Goal: Answer question/provide support: Share knowledge or assist other users

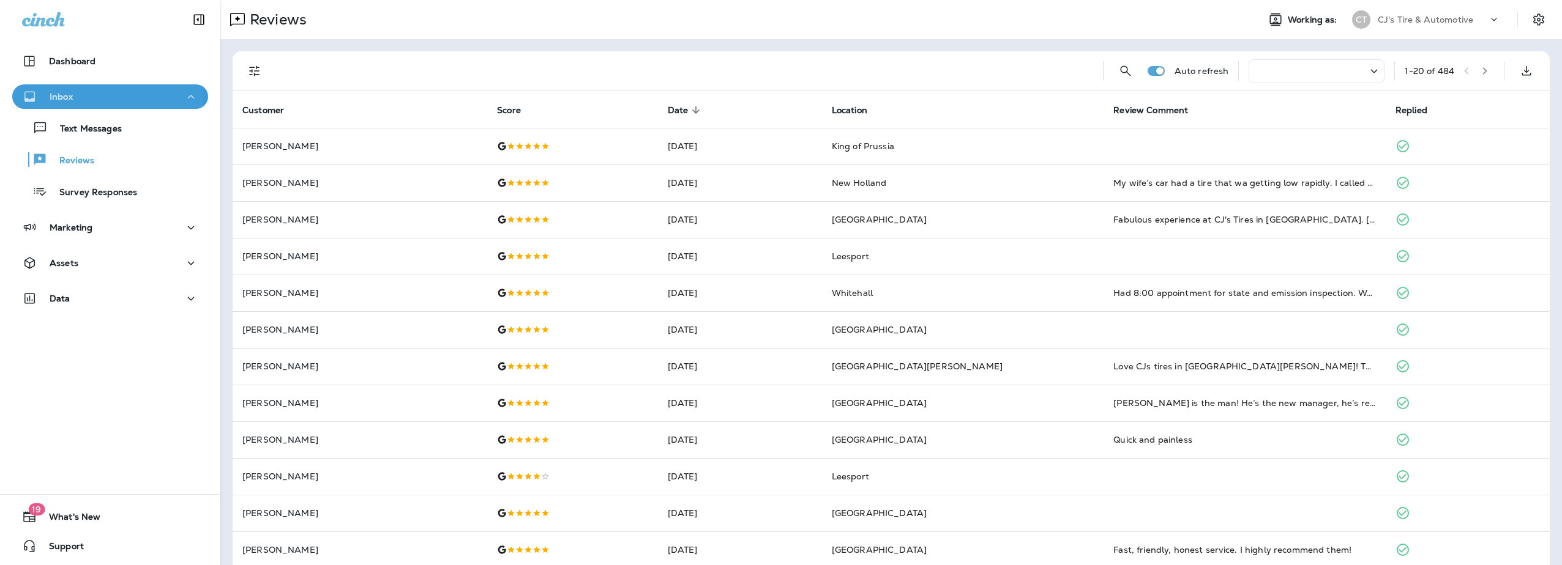
click at [84, 97] on div "Inbox" at bounding box center [110, 96] width 176 height 15
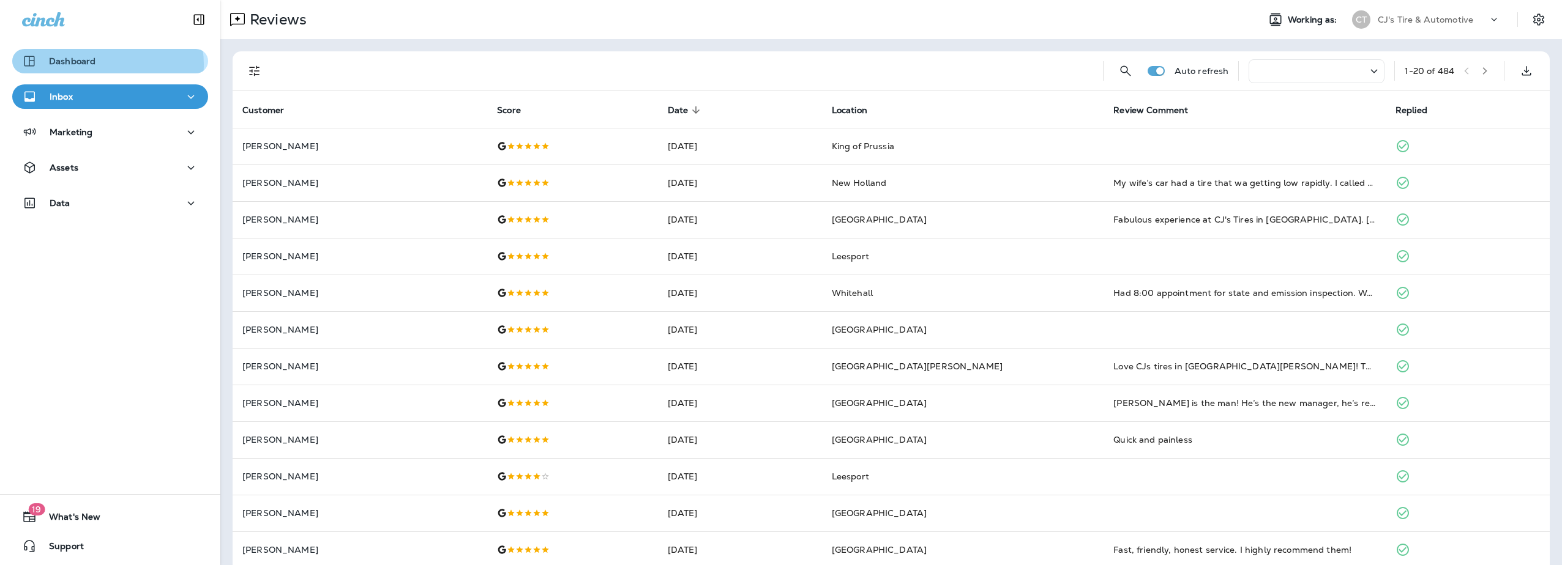
click at [104, 64] on div "Dashboard" at bounding box center [110, 61] width 176 height 15
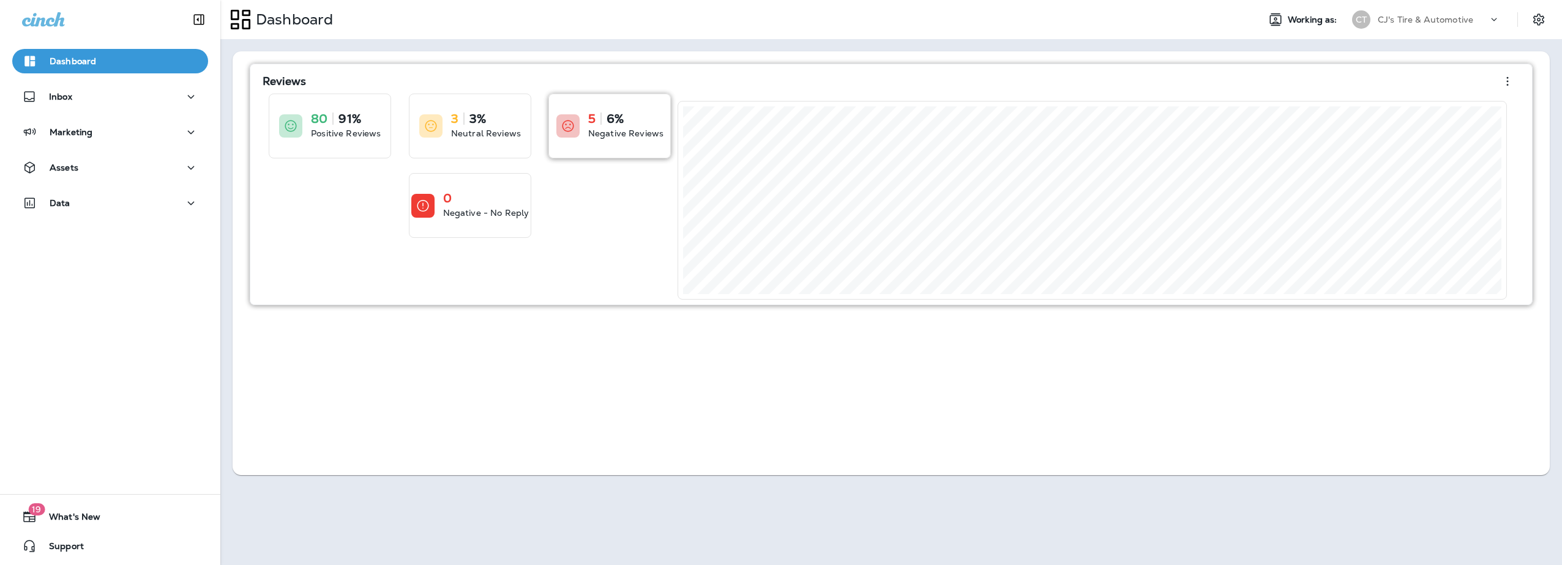
click at [589, 114] on p "5" at bounding box center [591, 119] width 7 height 12
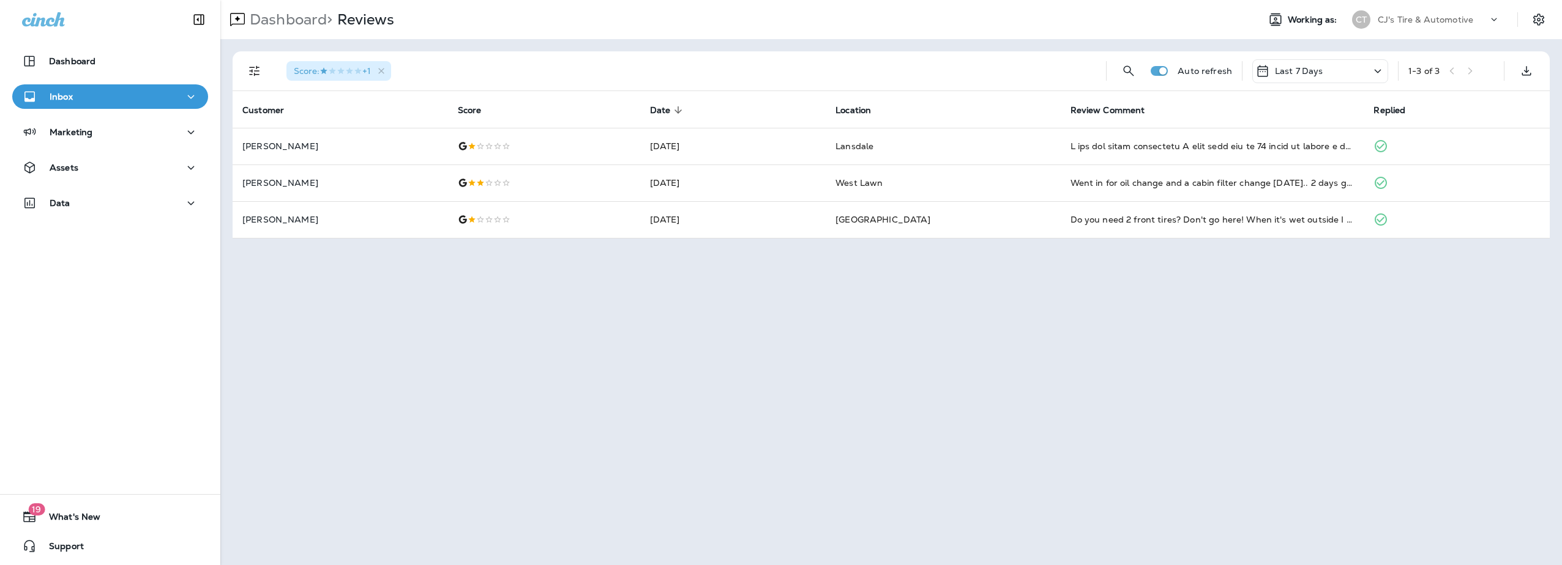
click at [119, 98] on div "Inbox" at bounding box center [110, 96] width 176 height 15
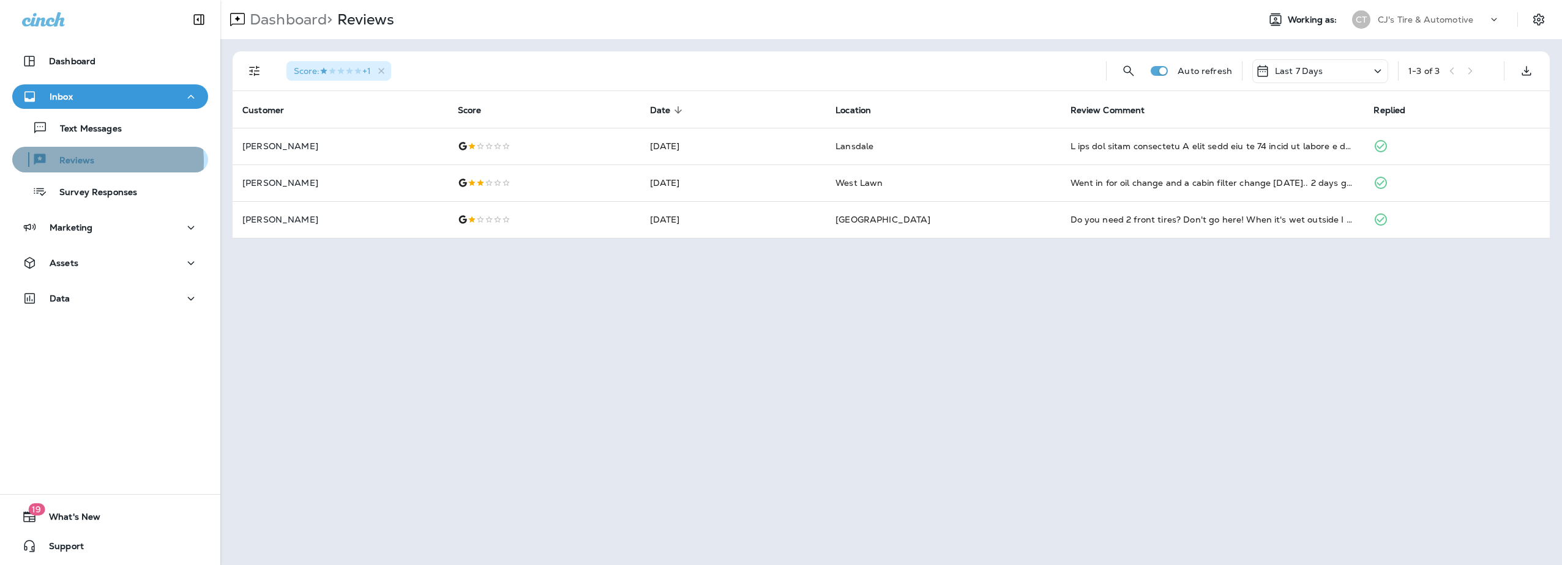
click at [89, 162] on p "Reviews" at bounding box center [70, 161] width 47 height 12
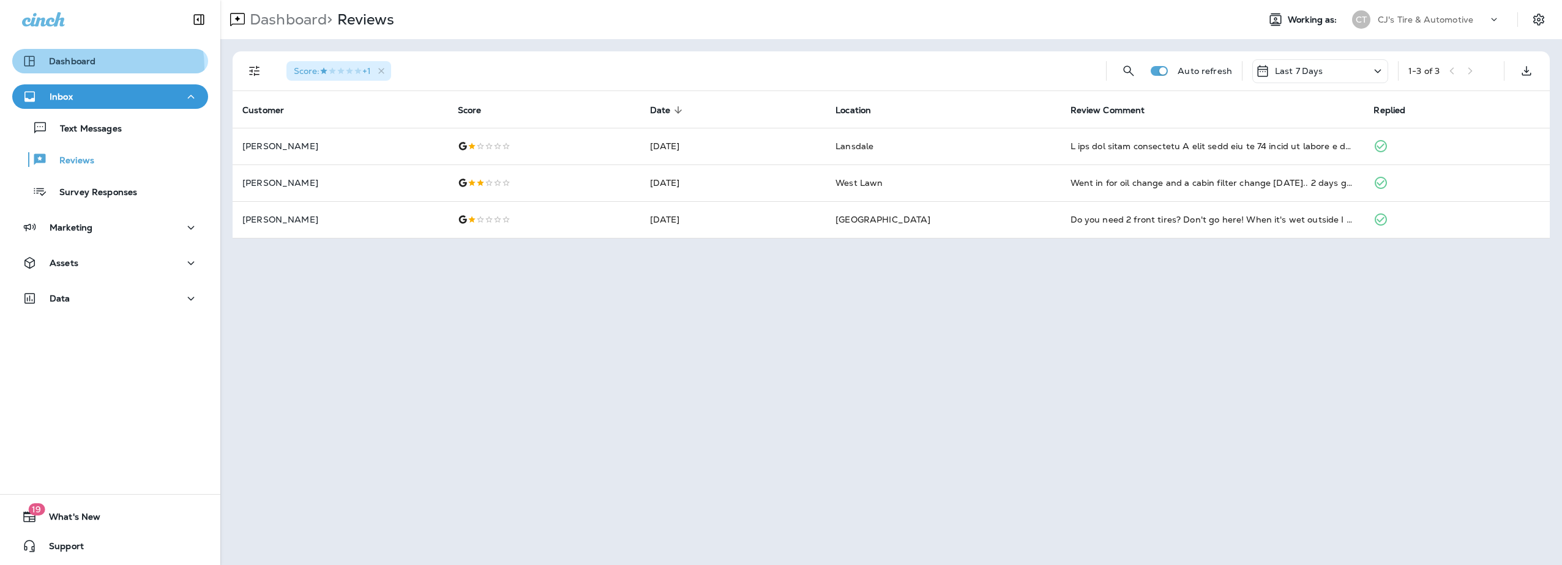
click at [90, 68] on div "Dashboard" at bounding box center [58, 61] width 73 height 15
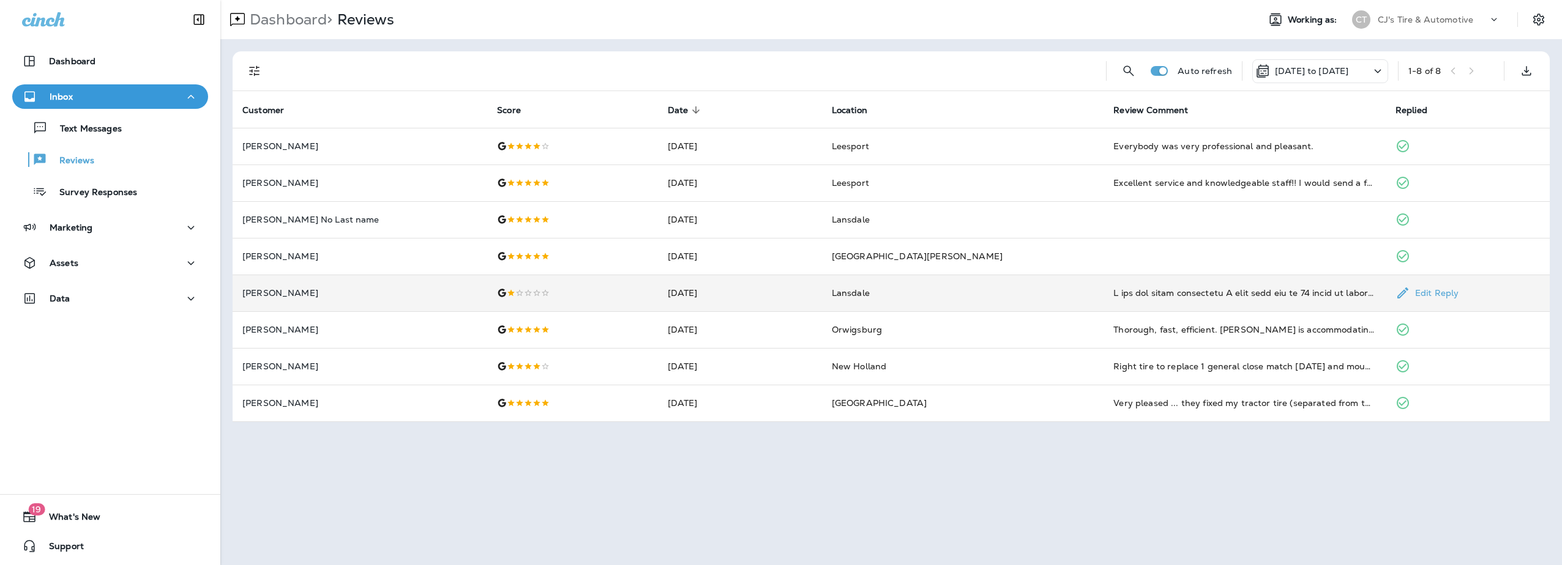
click at [291, 299] on td "[PERSON_NAME]" at bounding box center [360, 293] width 255 height 37
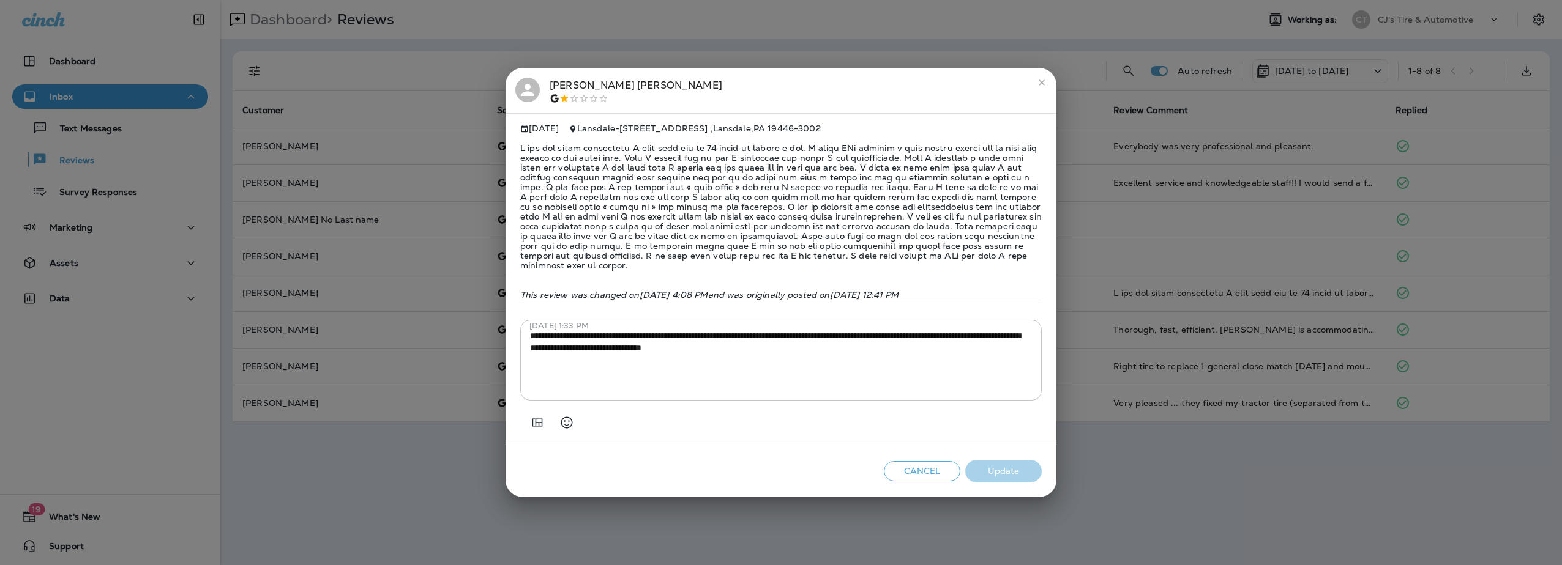
click at [522, 83] on icon at bounding box center [527, 90] width 18 height 18
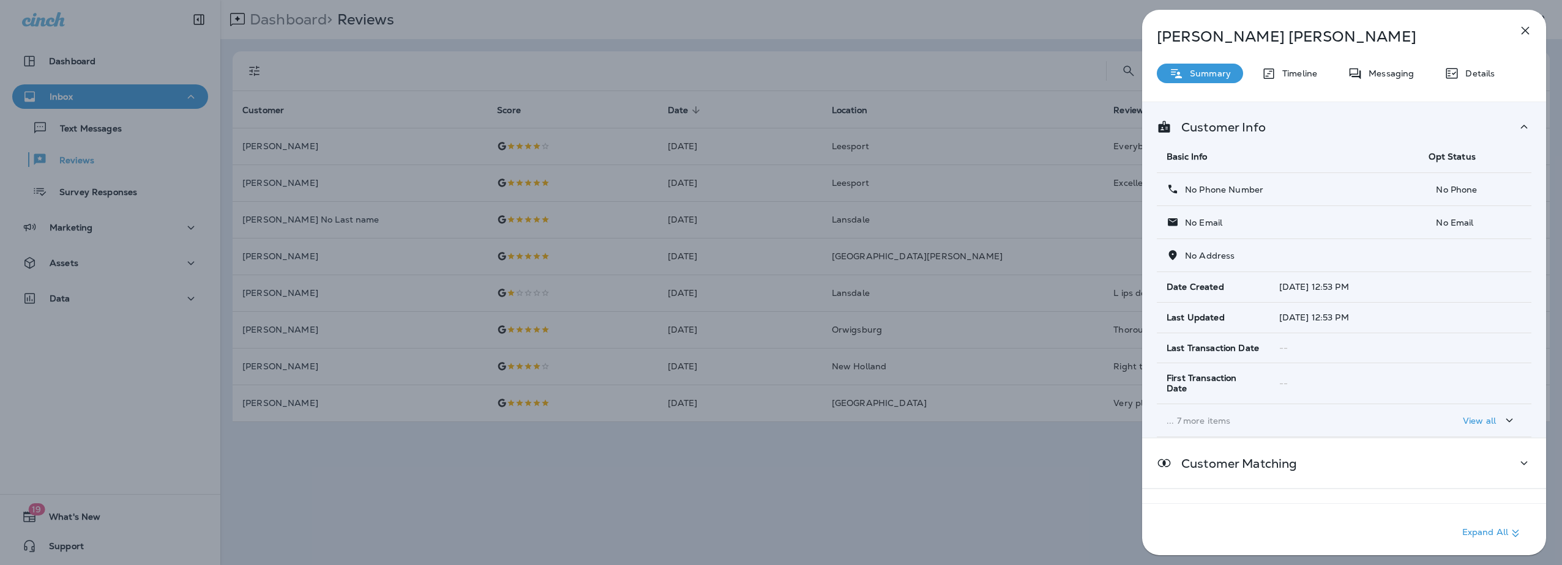
click at [1522, 17] on div "[PERSON_NAME] Summary Timeline Messaging Details Customer Info Basic Info Opt S…" at bounding box center [1344, 286] width 404 height 553
click at [1523, 24] on icon "button" at bounding box center [1525, 30] width 15 height 15
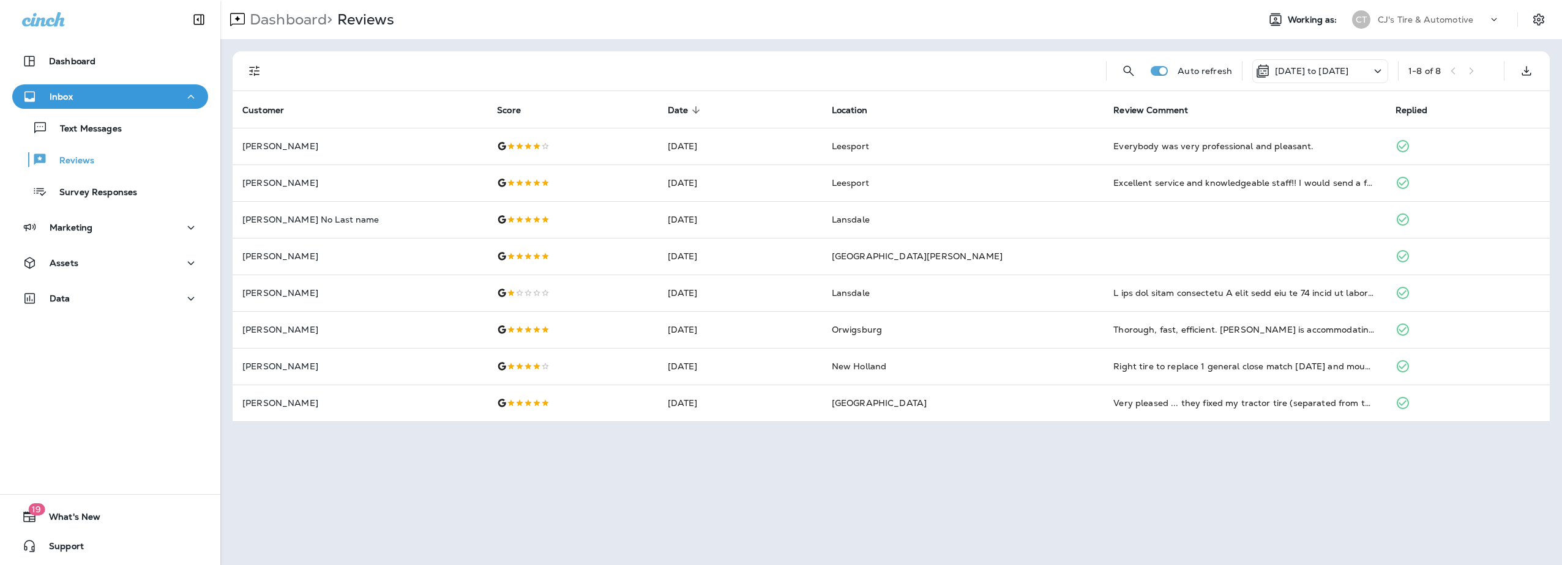
click at [118, 100] on div "Inbox" at bounding box center [110, 96] width 176 height 15
click at [70, 79] on div "Dashboard" at bounding box center [110, 64] width 220 height 31
click at [64, 101] on p "Inbox" at bounding box center [61, 97] width 23 height 10
click at [58, 49] on button "Dashboard" at bounding box center [110, 61] width 196 height 24
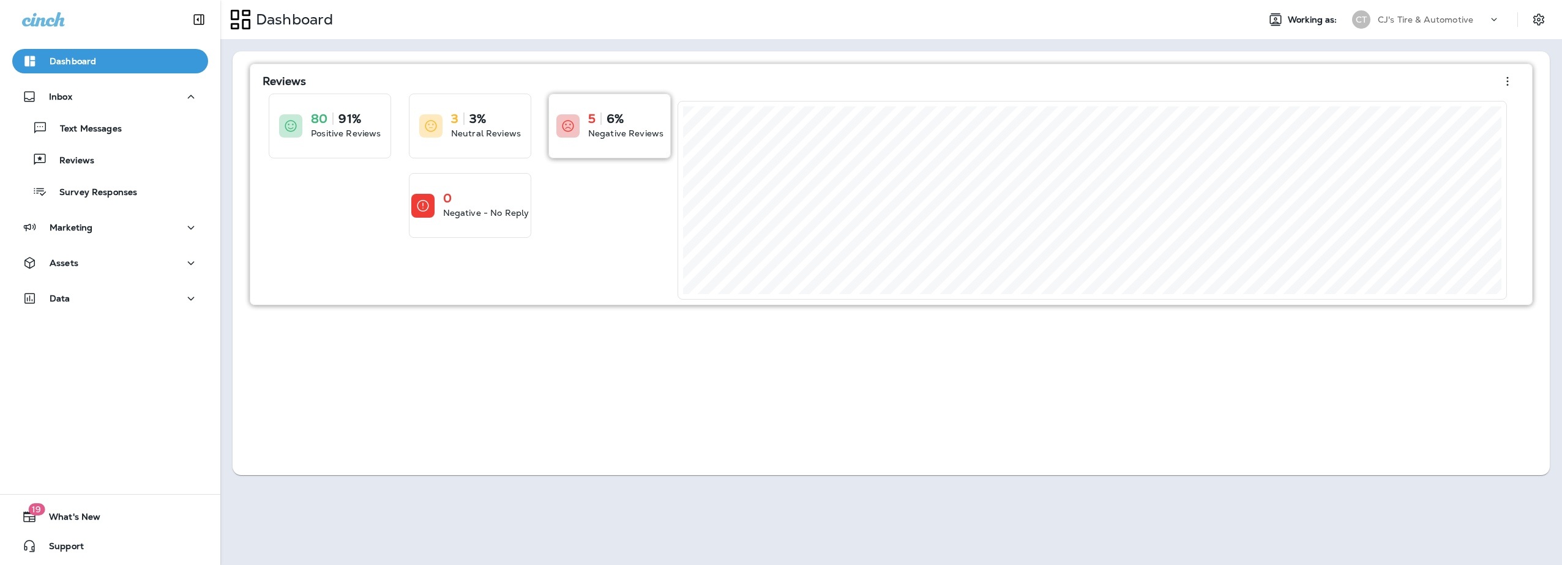
click at [589, 131] on p "Negative Reviews" at bounding box center [625, 133] width 75 height 12
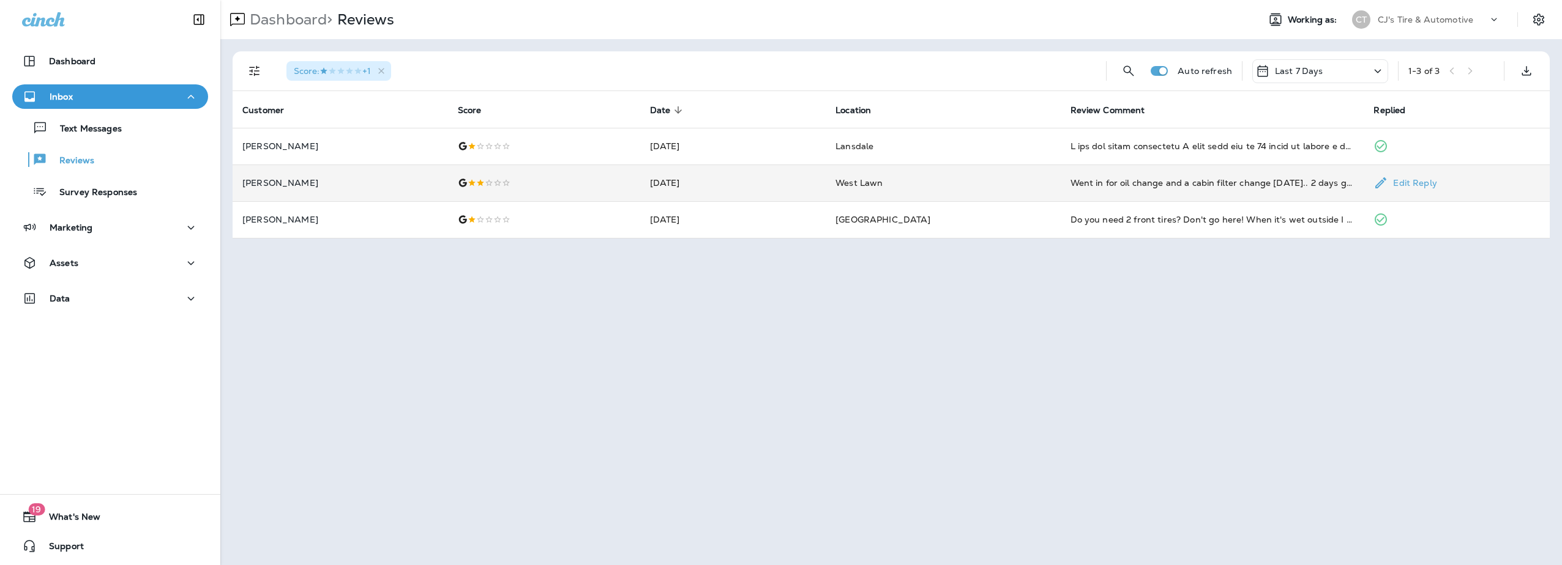
click at [349, 188] on td "[PERSON_NAME]" at bounding box center [340, 183] width 215 height 37
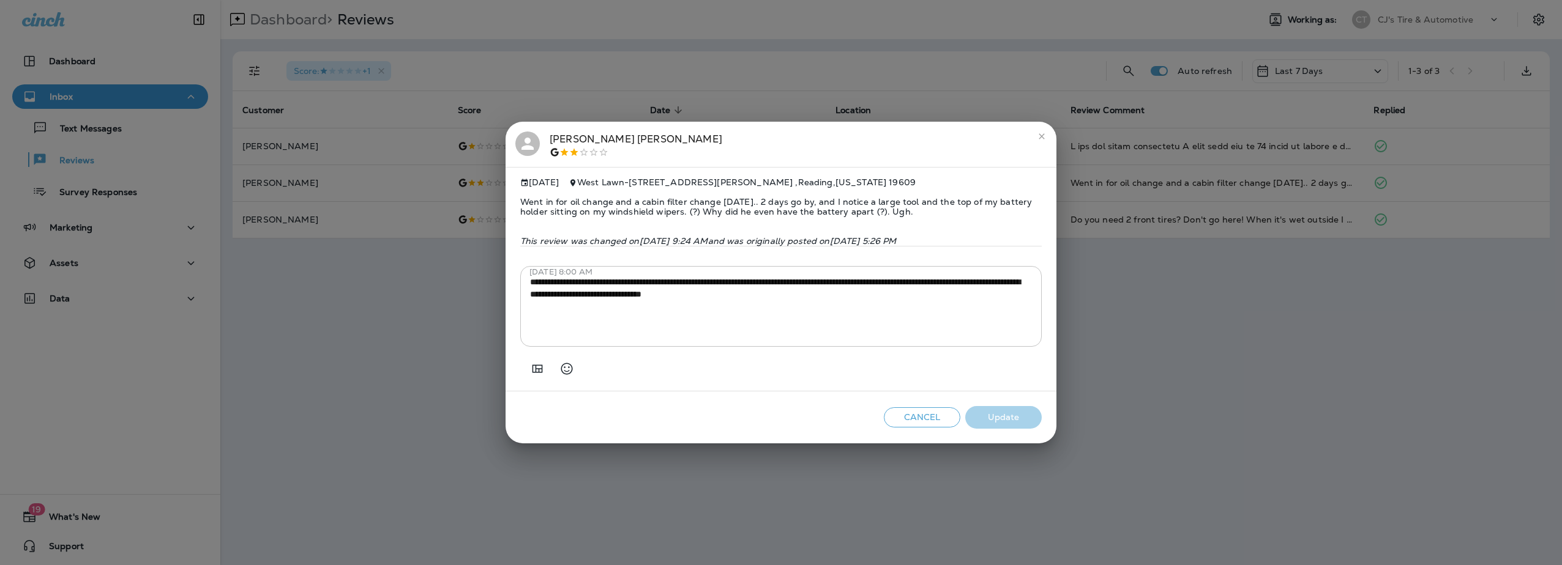
click at [531, 135] on icon at bounding box center [527, 144] width 18 height 18
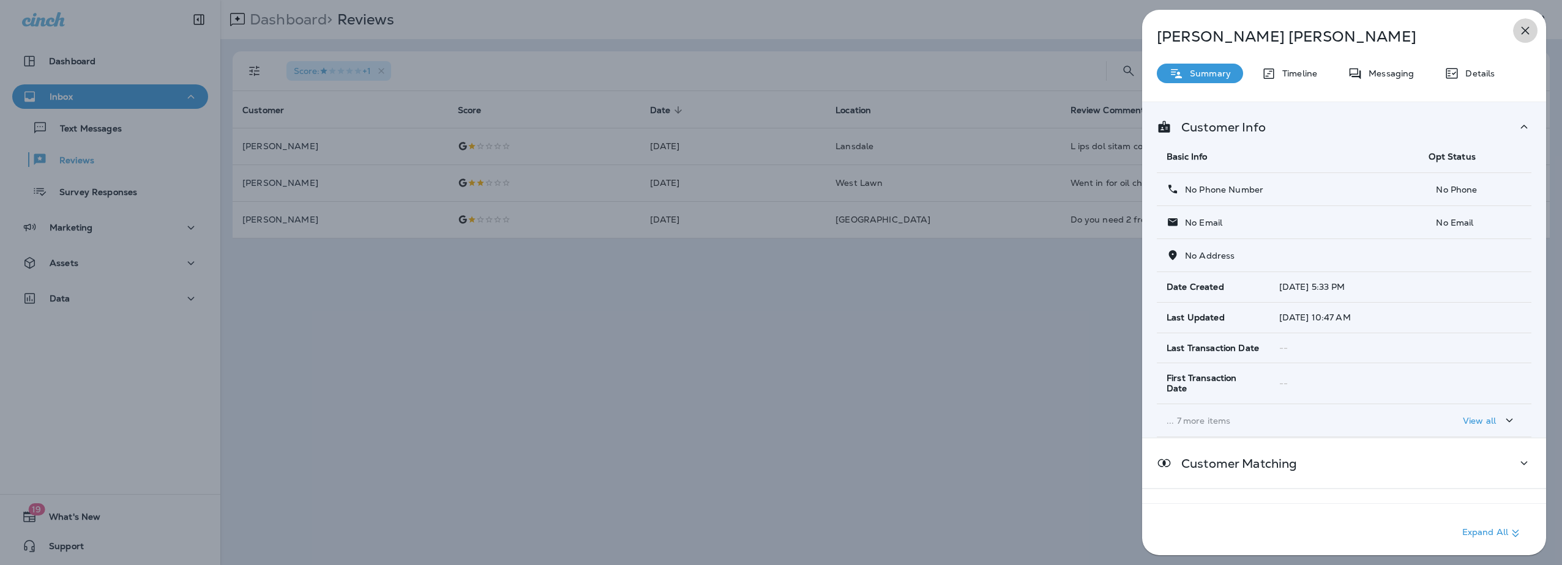
click at [1528, 31] on icon "button" at bounding box center [1525, 30] width 15 height 15
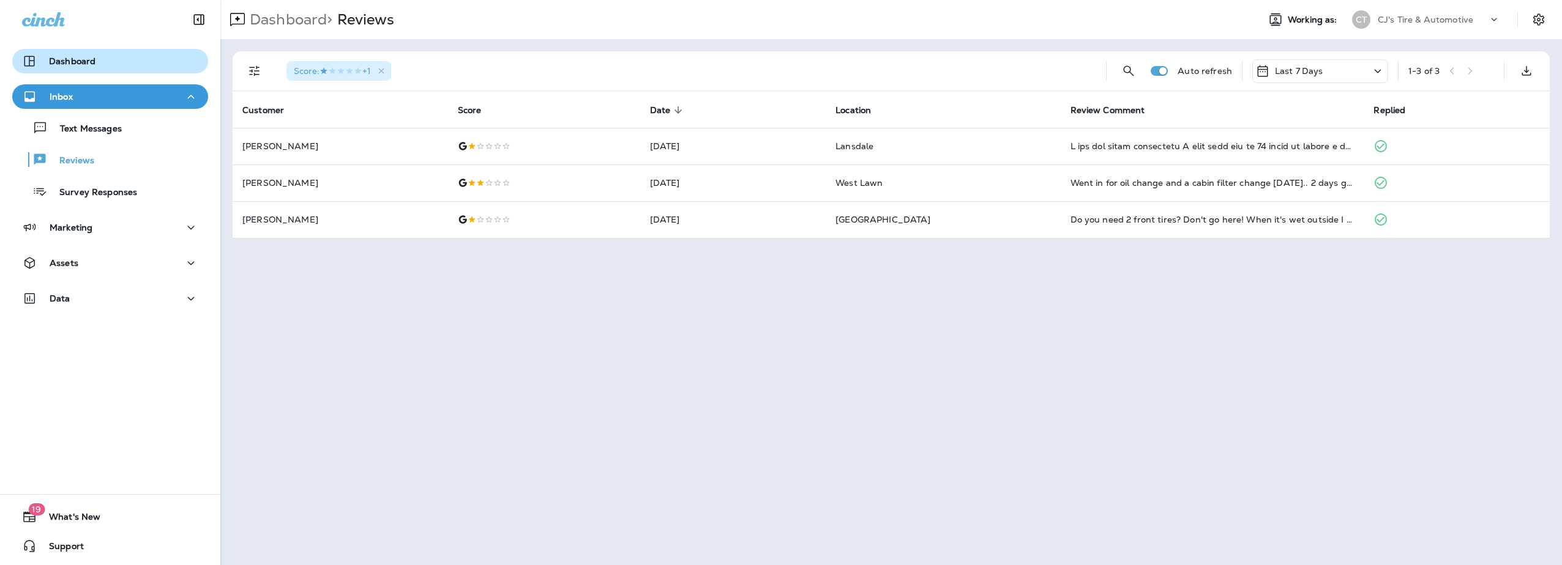
click at [72, 70] on button "Dashboard" at bounding box center [110, 61] width 196 height 24
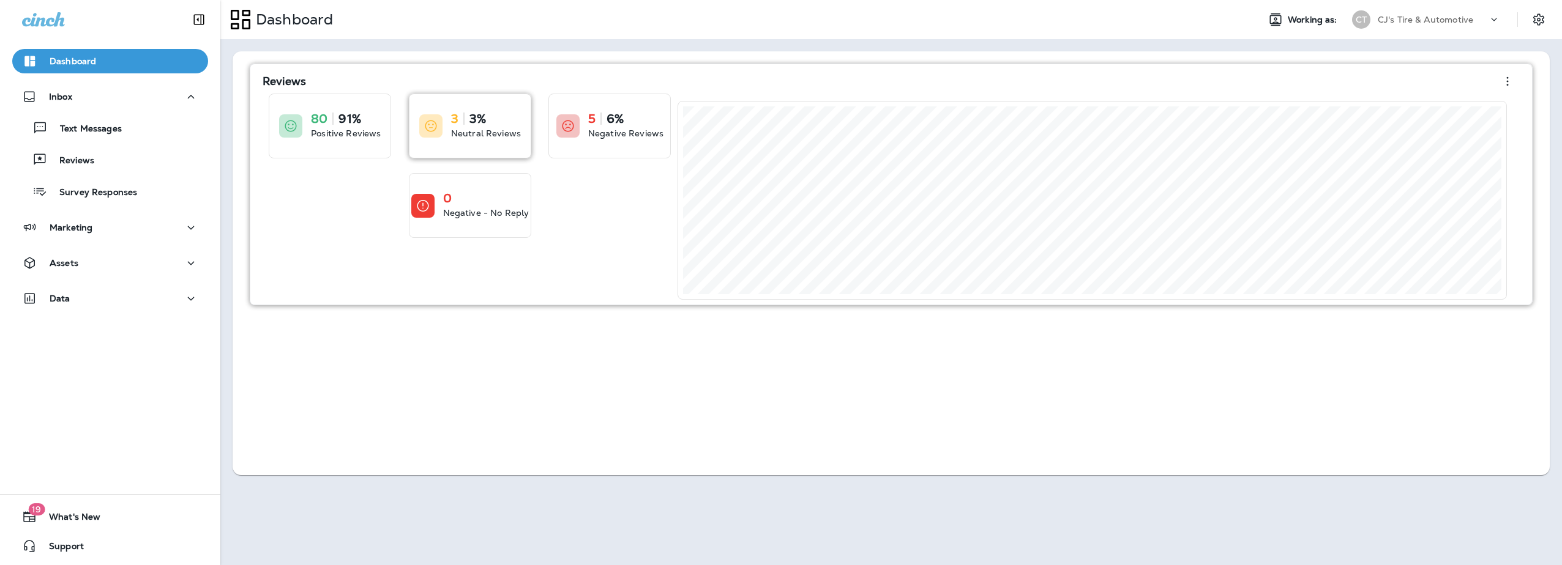
click at [435, 127] on icon at bounding box center [430, 126] width 15 height 15
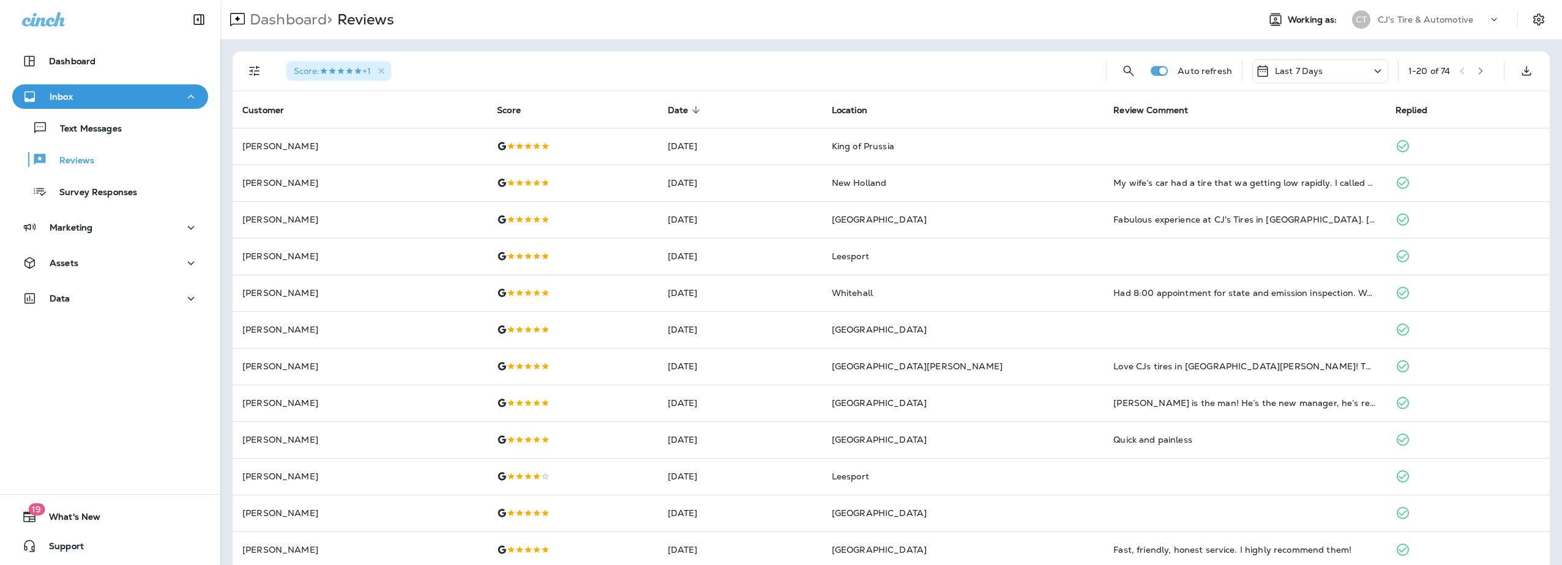
click at [363, 72] on span "Score : +1" at bounding box center [332, 70] width 77 height 11
click at [387, 72] on icon "button" at bounding box center [381, 71] width 10 height 10
click at [259, 77] on icon "Filters" at bounding box center [254, 71] width 15 height 15
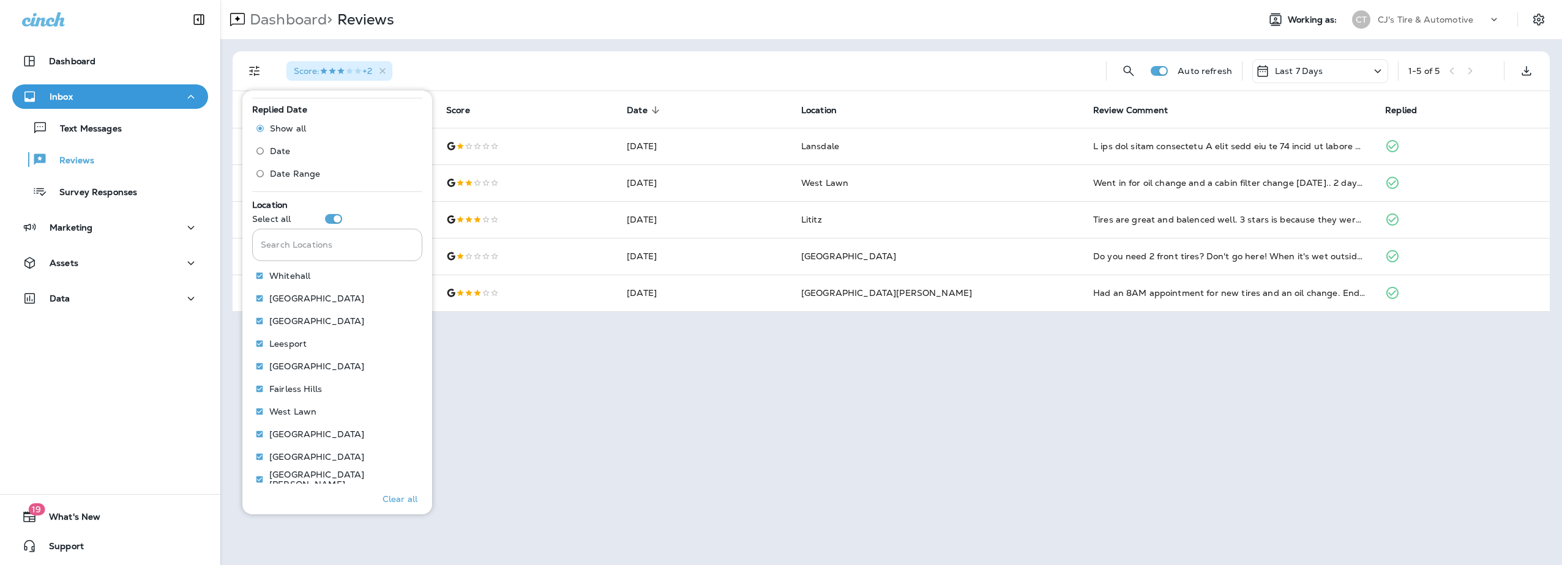
scroll to position [496, 0]
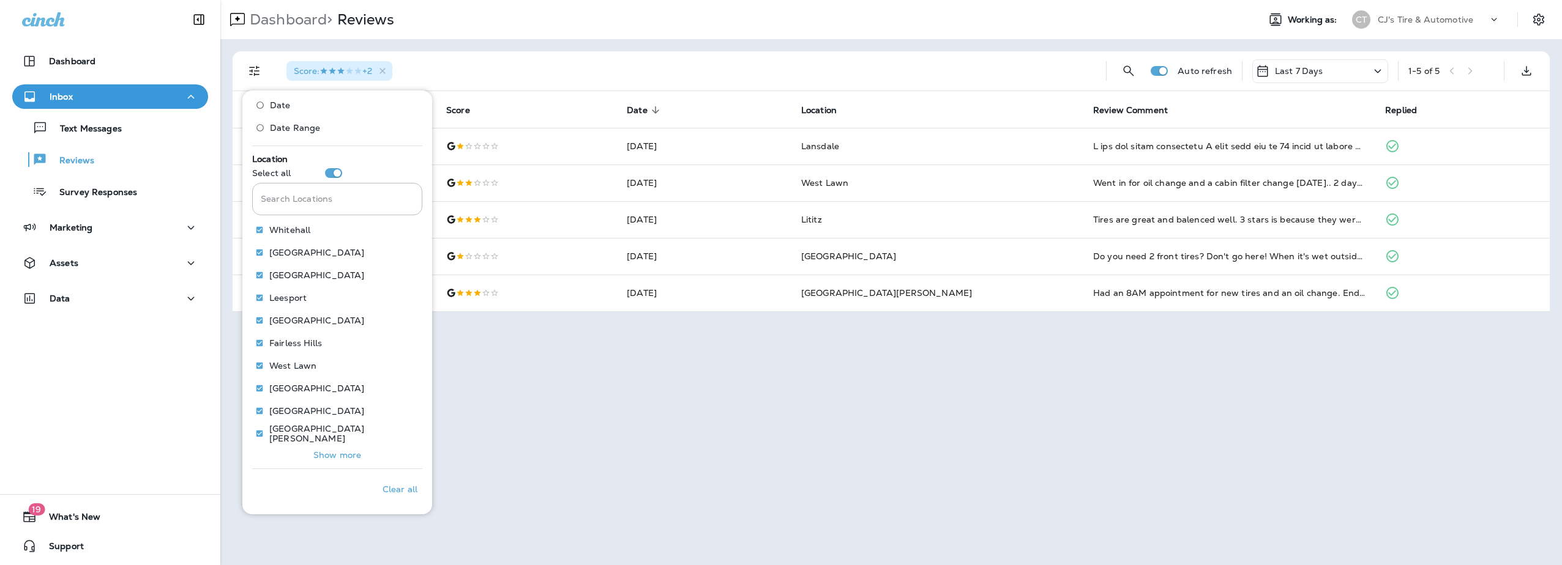
click at [500, 450] on div "Dashboard > Reviews Working as: CT CJ's Tire & Automotive Score : +2 Auto refre…" at bounding box center [890, 282] width 1341 height 565
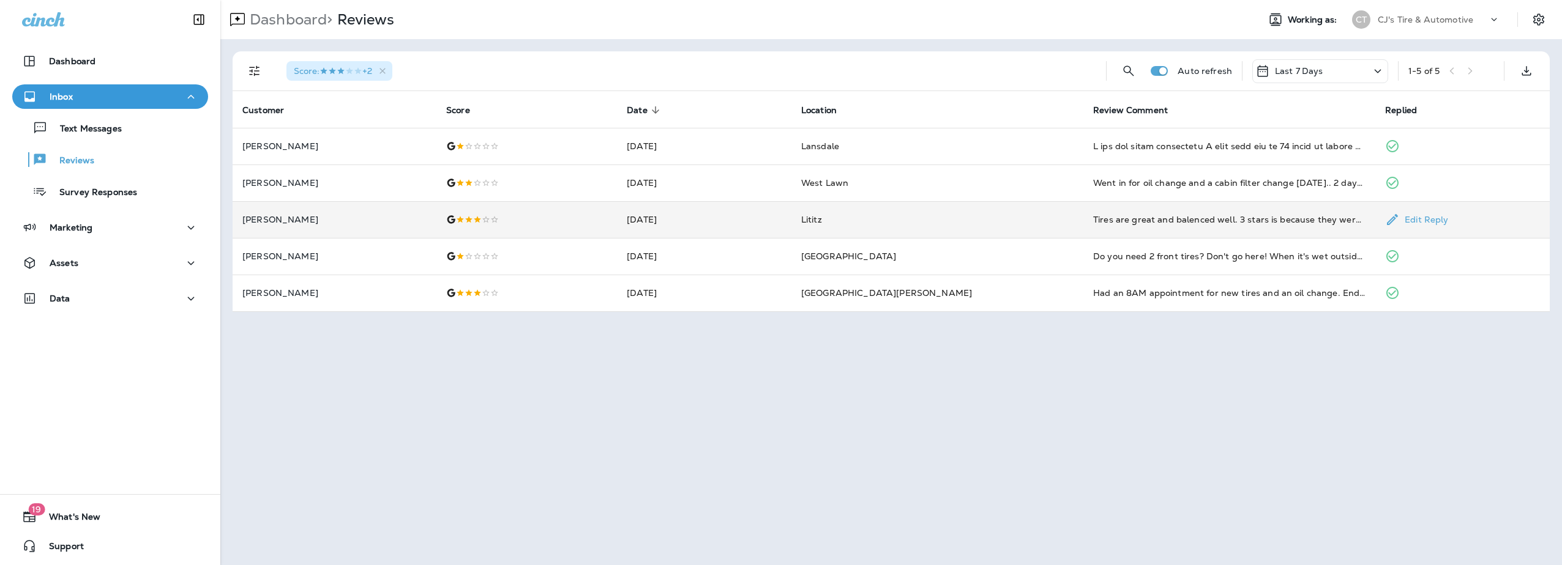
click at [288, 220] on p "[PERSON_NAME]" at bounding box center [334, 220] width 184 height 10
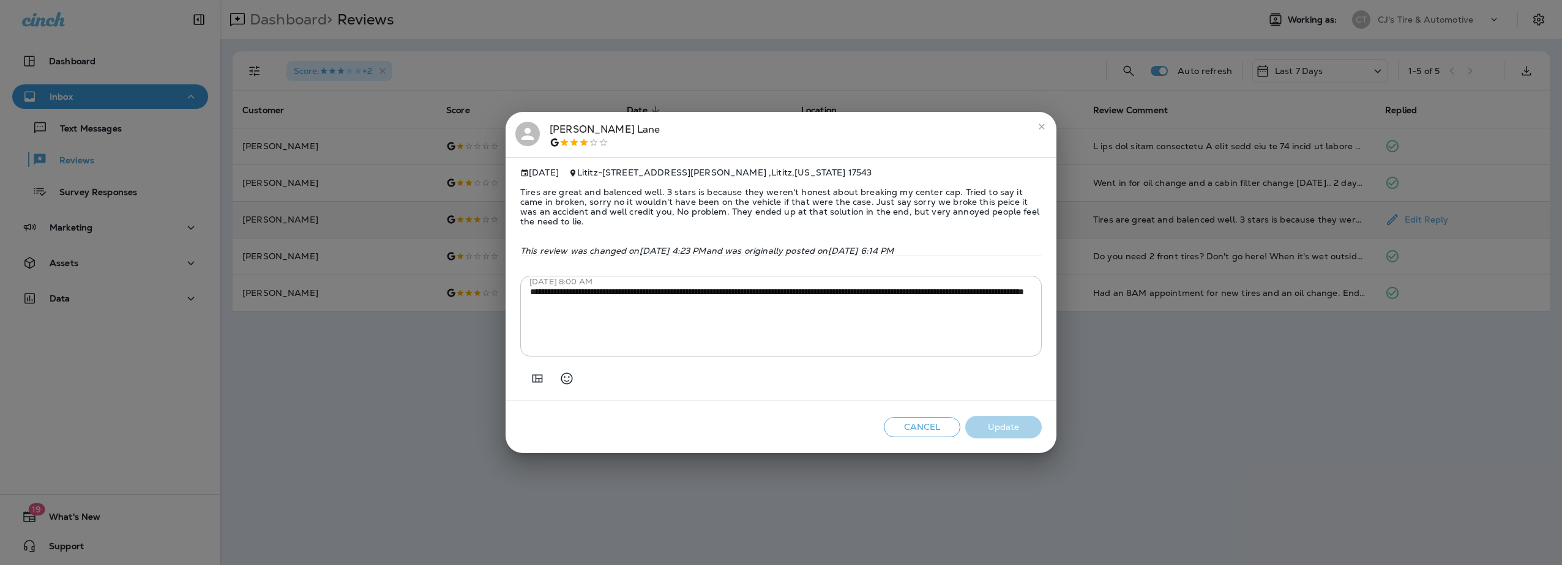
click at [535, 130] on icon at bounding box center [527, 134] width 18 height 18
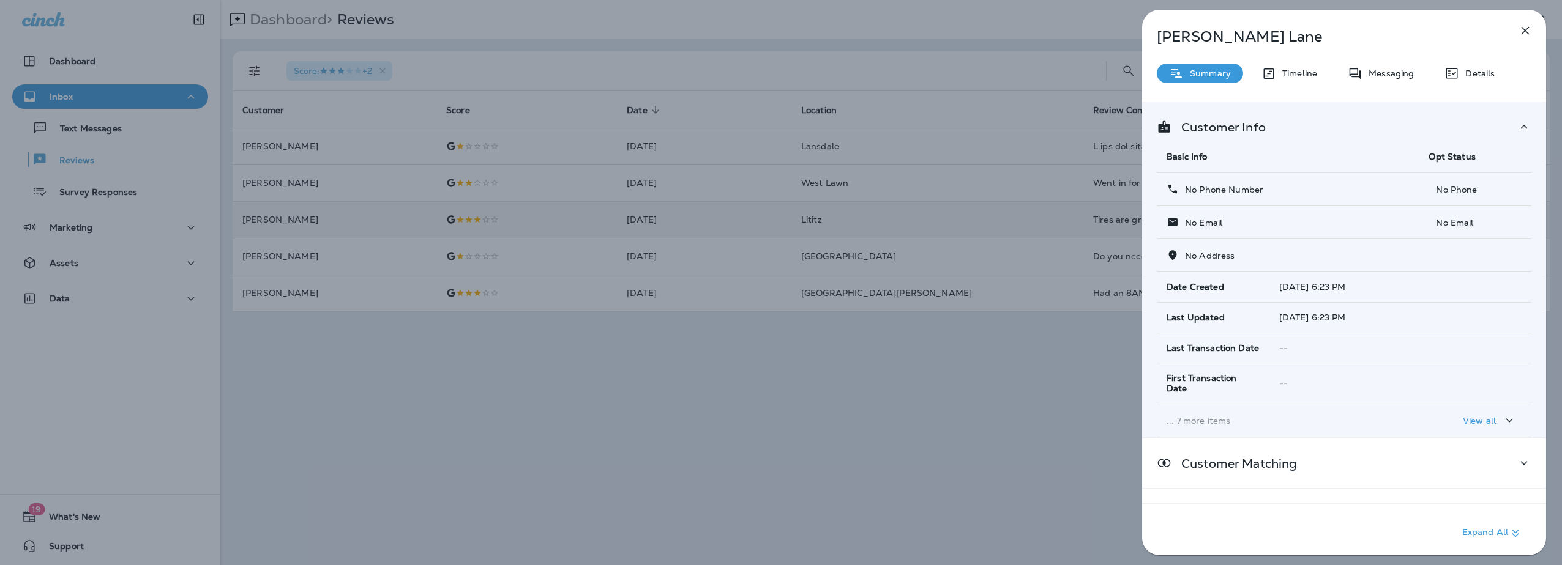
click at [1529, 24] on icon "button" at bounding box center [1525, 30] width 15 height 15
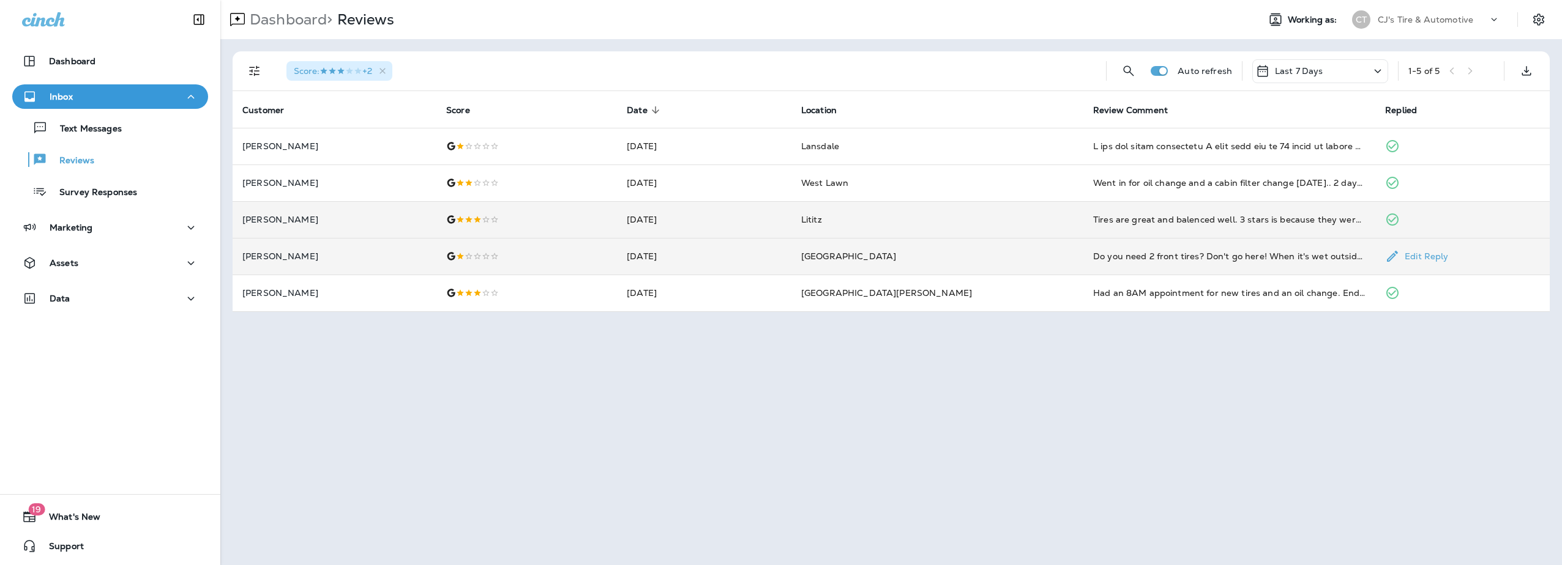
click at [396, 262] on td "[PERSON_NAME]" at bounding box center [335, 256] width 204 height 37
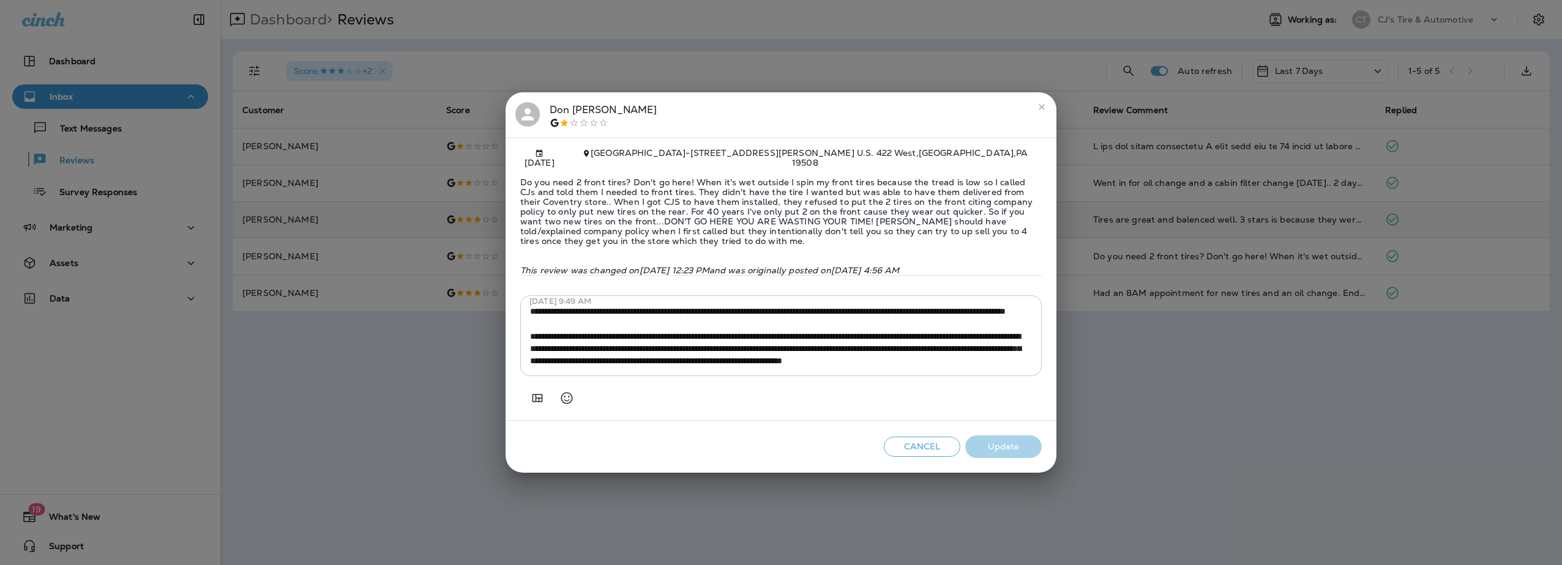
click at [518, 110] on div at bounding box center [527, 114] width 24 height 24
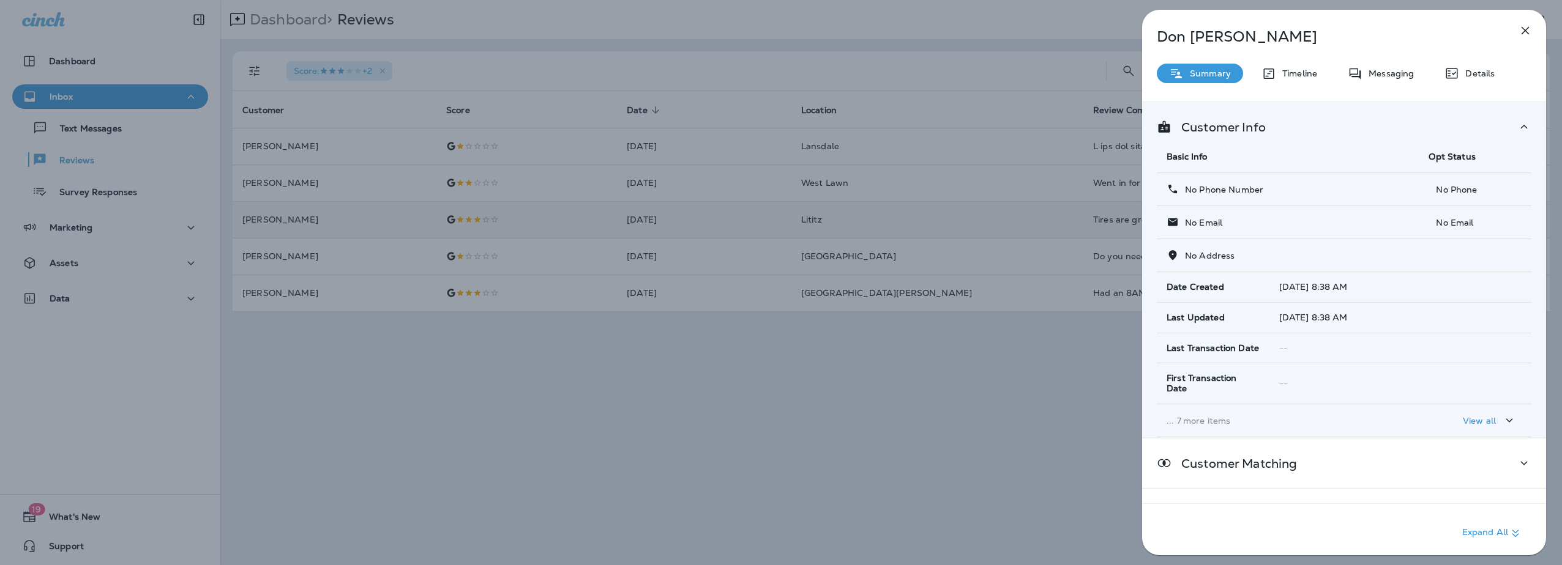
click at [1519, 33] on icon "button" at bounding box center [1525, 30] width 15 height 15
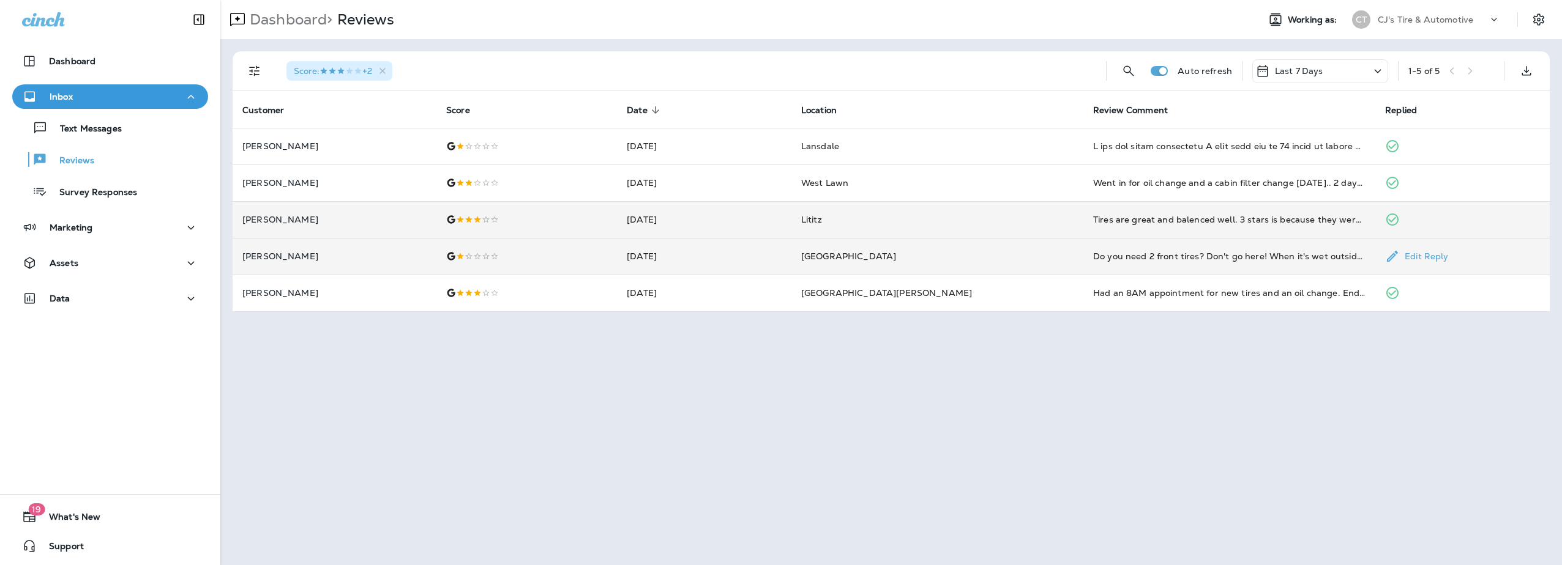
click at [292, 247] on td "[PERSON_NAME]" at bounding box center [335, 256] width 204 height 37
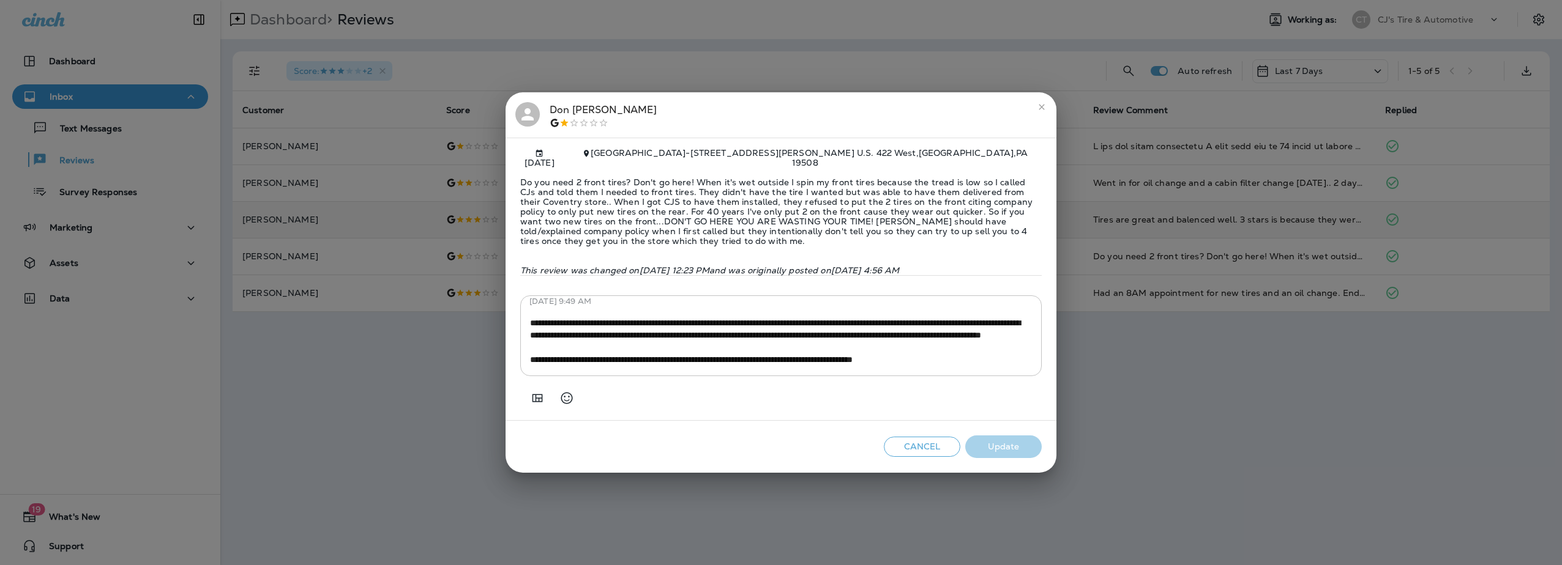
scroll to position [1, 0]
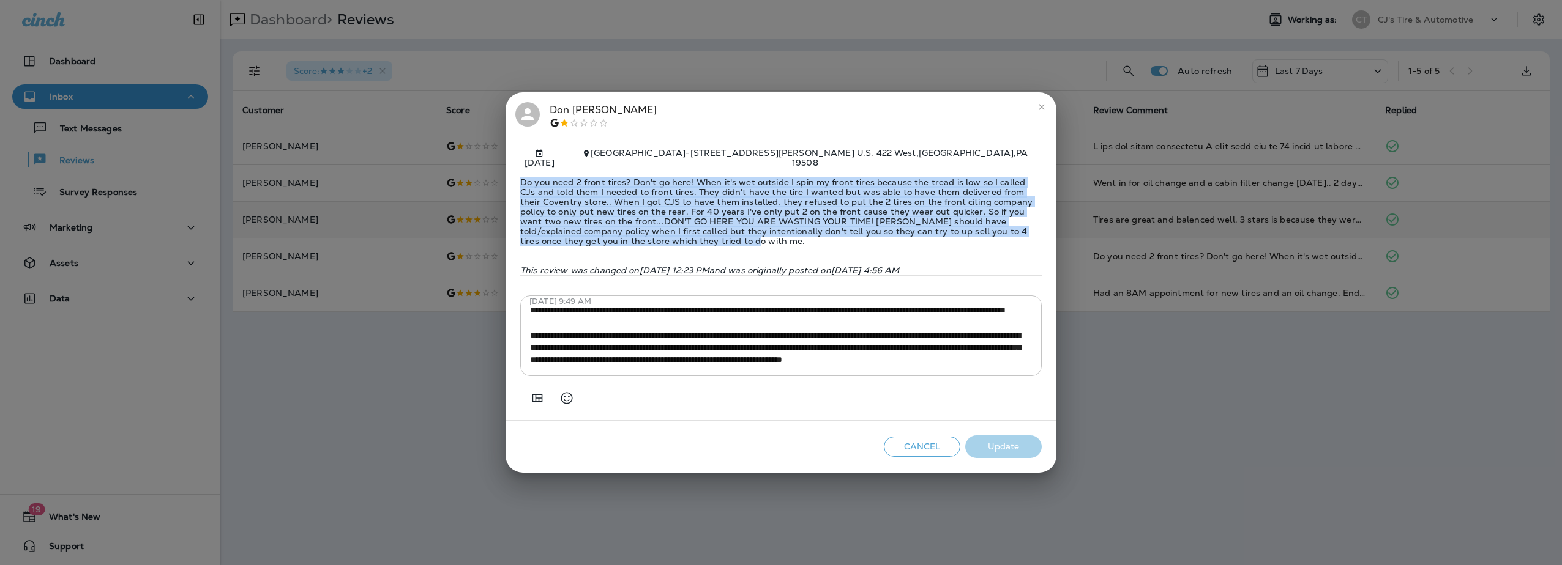
drag, startPoint x: 521, startPoint y: 169, endPoint x: 635, endPoint y: 239, distance: 133.5
click at [635, 239] on span "Do you need 2 front tires? Don't go here! When it's wet outside I spin my front…" at bounding box center [780, 212] width 521 height 88
drag, startPoint x: 635, startPoint y: 239, endPoint x: 608, endPoint y: 210, distance: 39.0
copy span "Do you need 2 front tires? Don't go here! When it's wet outside I spin my front…"
